Goal: Transaction & Acquisition: Purchase product/service

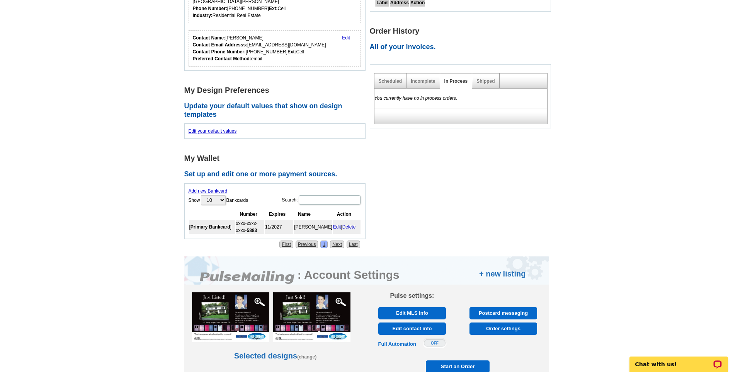
scroll to position [309, 0]
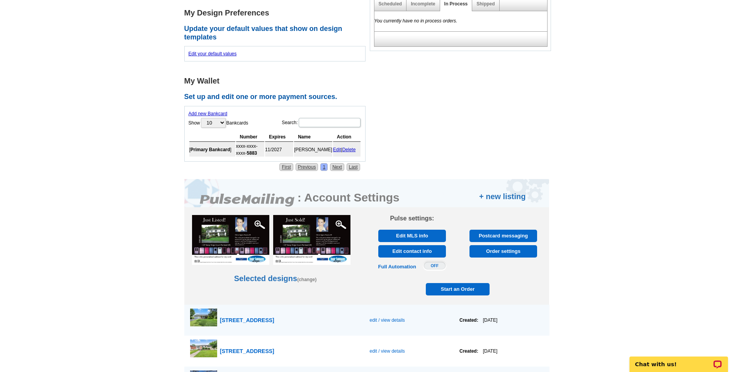
click at [502, 252] on span "Order settings" at bounding box center [503, 251] width 63 height 12
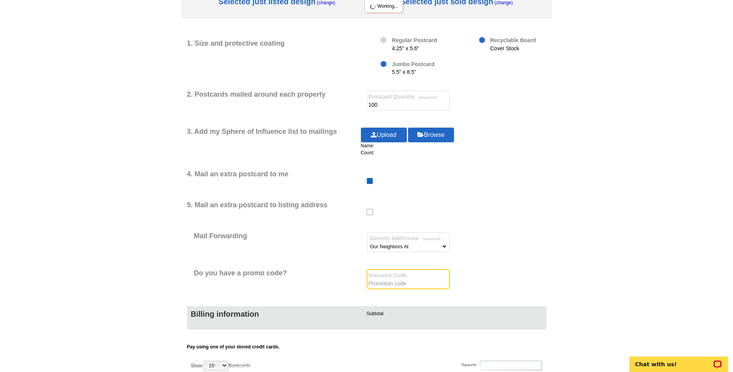
click at [394, 284] on input "text" at bounding box center [408, 283] width 79 height 8
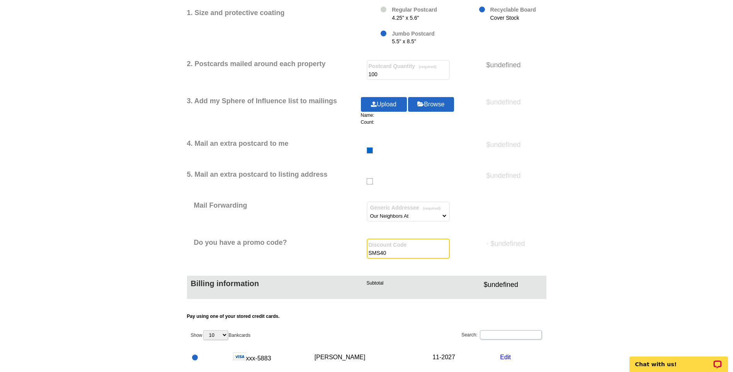
scroll to position [193, 0]
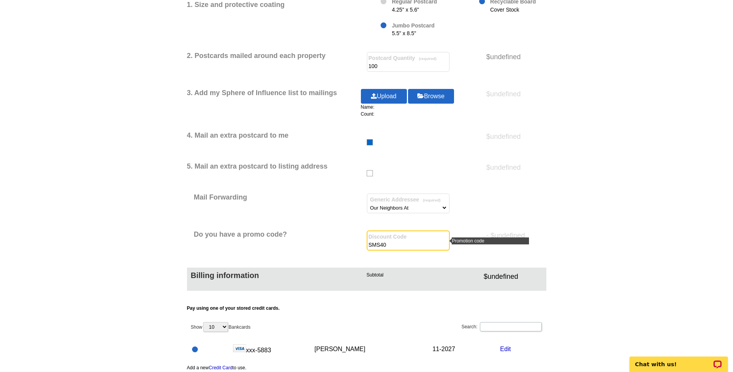
click at [404, 248] on input "SMS40" at bounding box center [408, 245] width 79 height 8
type input "SMS40m"
click at [384, 244] on input "text" at bounding box center [408, 245] width 79 height 8
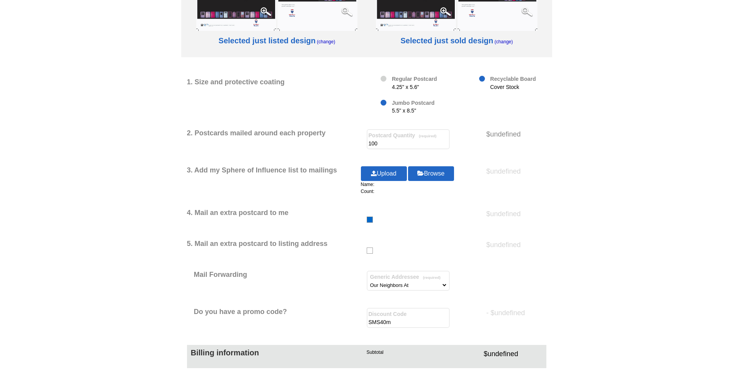
scroll to position [155, 0]
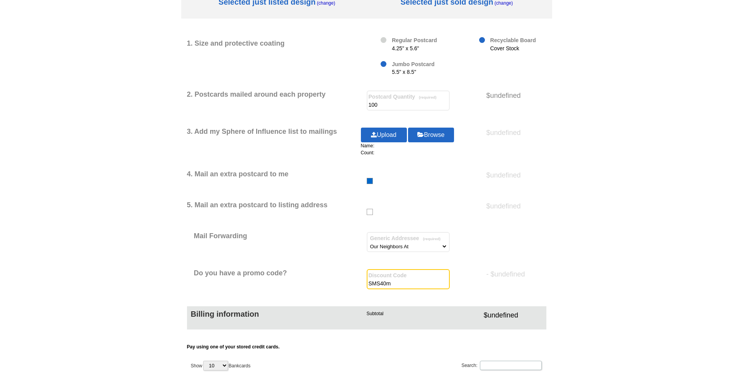
drag, startPoint x: 401, startPoint y: 283, endPoint x: 346, endPoint y: 285, distance: 55.3
click at [346, 285] on div "Do you have a promo code? Discount Code SMS40m - $undefined" at bounding box center [366, 280] width 359 height 23
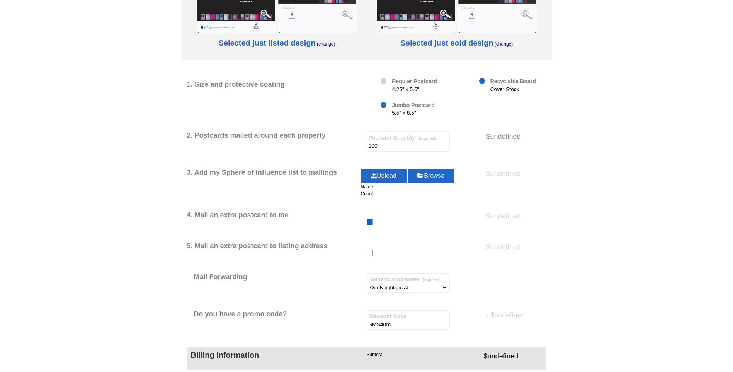
scroll to position [116, 0]
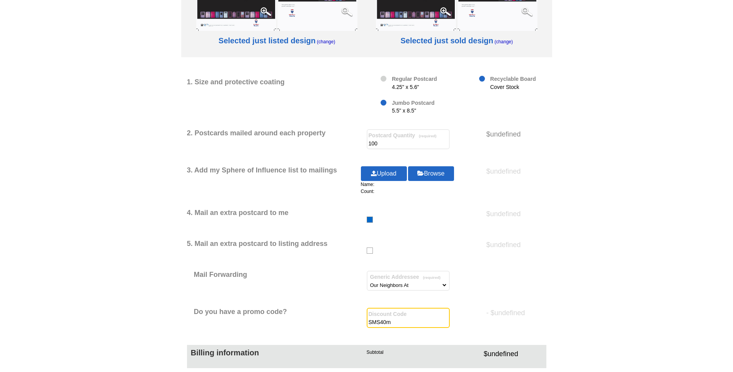
paste input "CC2330"
type input "CC2330"
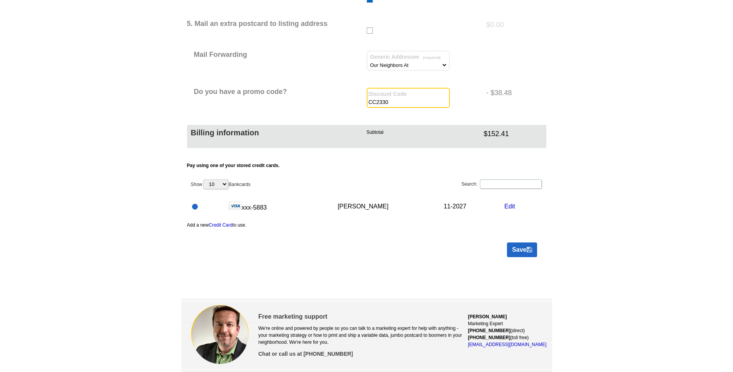
scroll to position [348, 0]
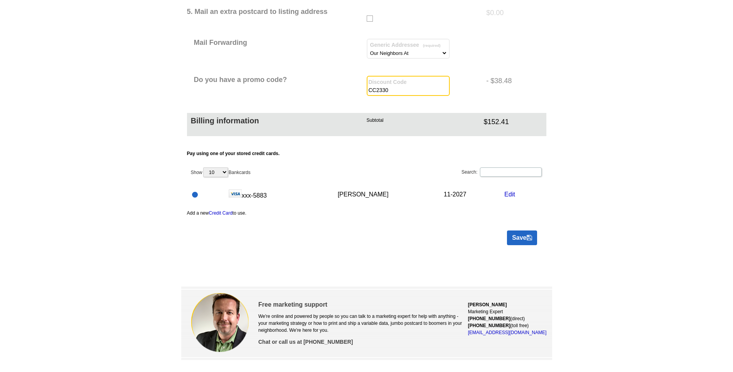
click at [519, 237] on link "Save" at bounding box center [522, 237] width 30 height 15
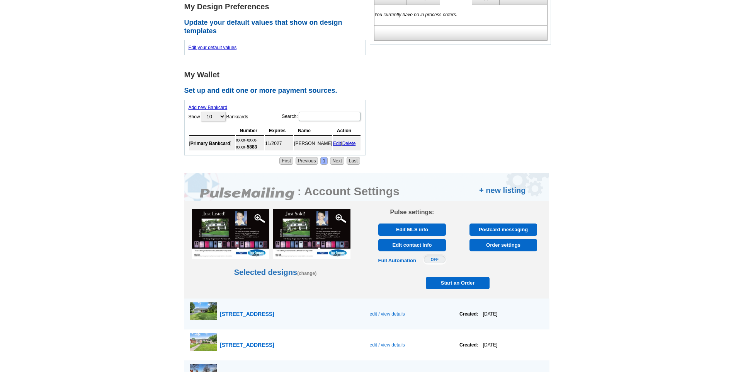
click at [457, 281] on span "Start an Order" at bounding box center [458, 283] width 60 height 12
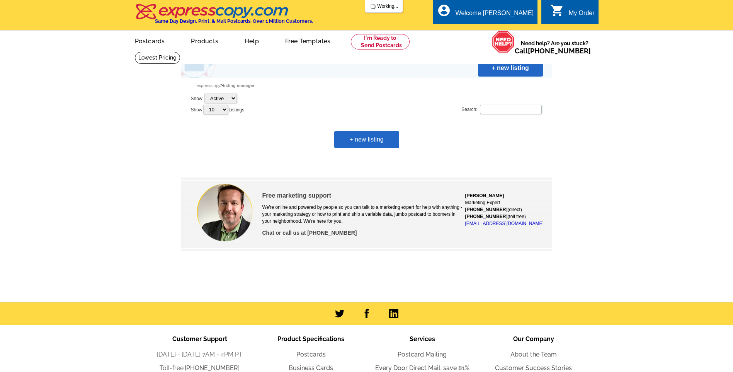
click at [368, 138] on link "+ new listing" at bounding box center [366, 139] width 65 height 17
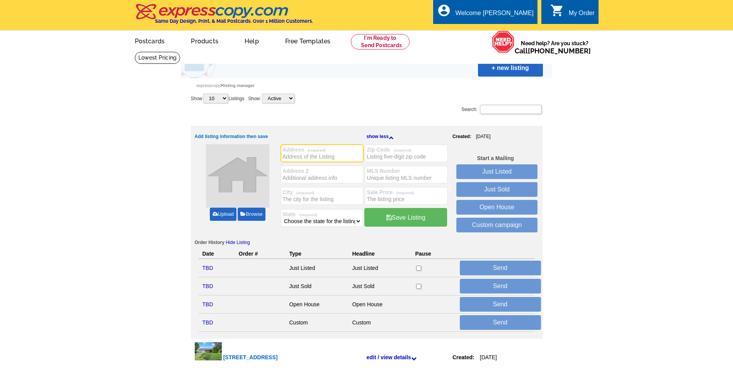
click at [225, 215] on link "Upload" at bounding box center [223, 213] width 27 height 13
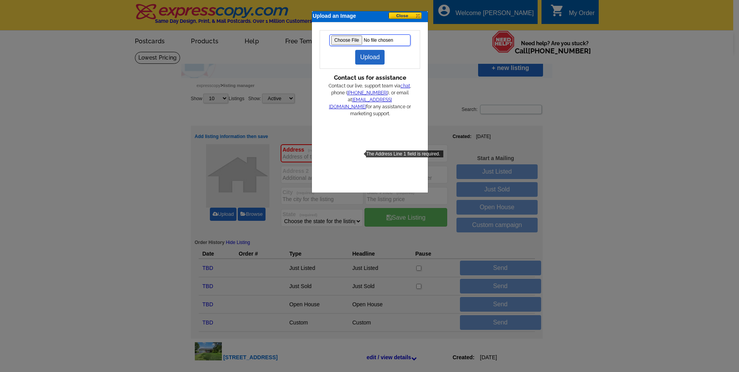
click at [352, 39] on input "file" at bounding box center [369, 40] width 81 height 12
type input "C:\fakepath\Front.jpg"
click at [374, 57] on link "Upload" at bounding box center [370, 57] width 30 height 15
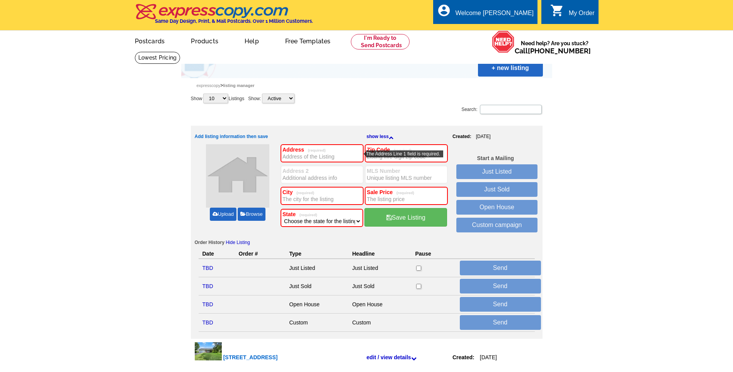
click at [296, 159] on input "Address (required)" at bounding box center [321, 157] width 79 height 8
type input "[STREET_ADDRESS]"
type input "63130"
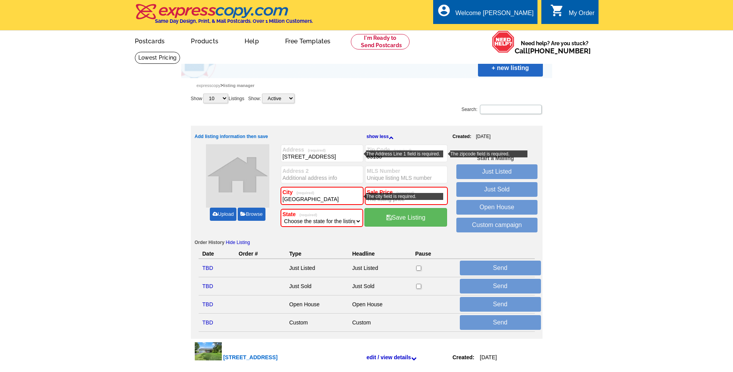
type input "University City"
type input "$240,000"
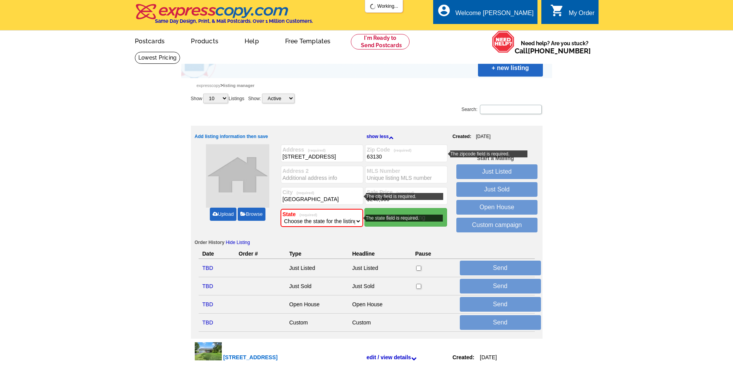
click at [304, 217] on span "(required)" at bounding box center [307, 214] width 22 height 4
click at [303, 220] on select "Choose the state for the listing Alabama Alaska Arizona Arkansas California Col…" at bounding box center [321, 221] width 79 height 8
select select "26"
click at [282, 217] on select "Choose the state for the listing Alabama Alaska Arizona Arkansas California Col…" at bounding box center [321, 221] width 79 height 8
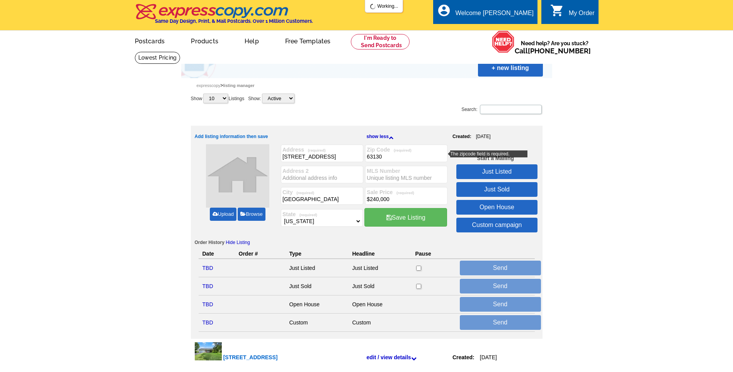
click at [413, 217] on link "Save Listing" at bounding box center [405, 217] width 83 height 19
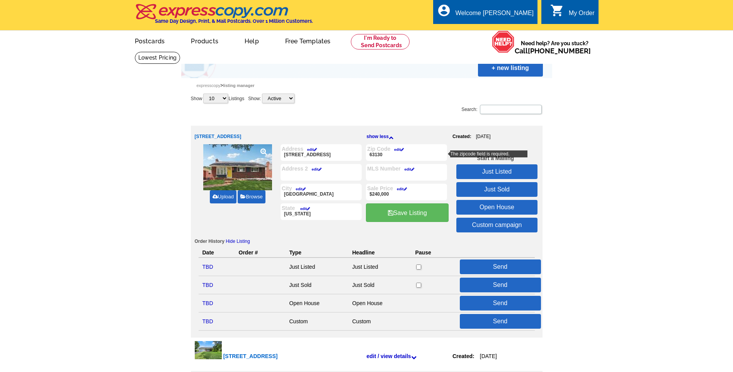
click at [479, 187] on link "Just Sold" at bounding box center [496, 189] width 81 height 15
click at [397, 157] on p "63130" at bounding box center [406, 156] width 79 height 8
click at [404, 213] on link "Save Listing" at bounding box center [407, 212] width 83 height 19
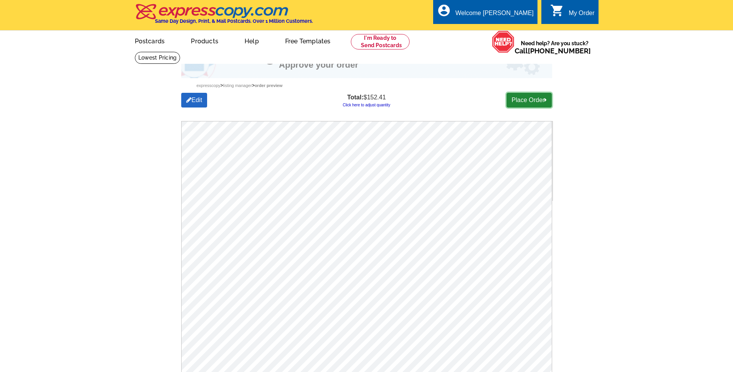
click at [523, 97] on link "Place Order" at bounding box center [528, 100] width 45 height 15
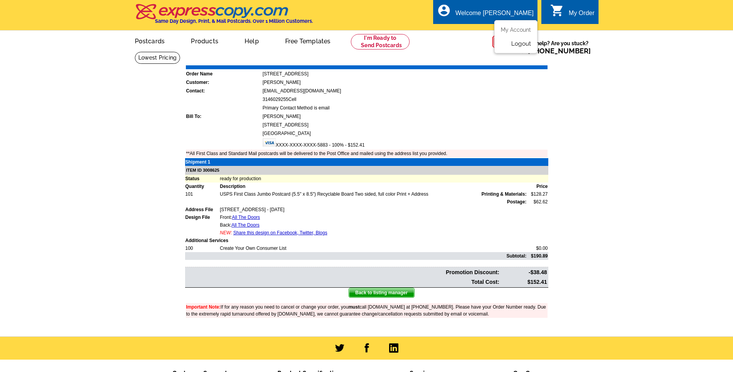
click at [526, 43] on link "Logout" at bounding box center [521, 43] width 20 height 7
